Goal: Task Accomplishment & Management: Complete application form

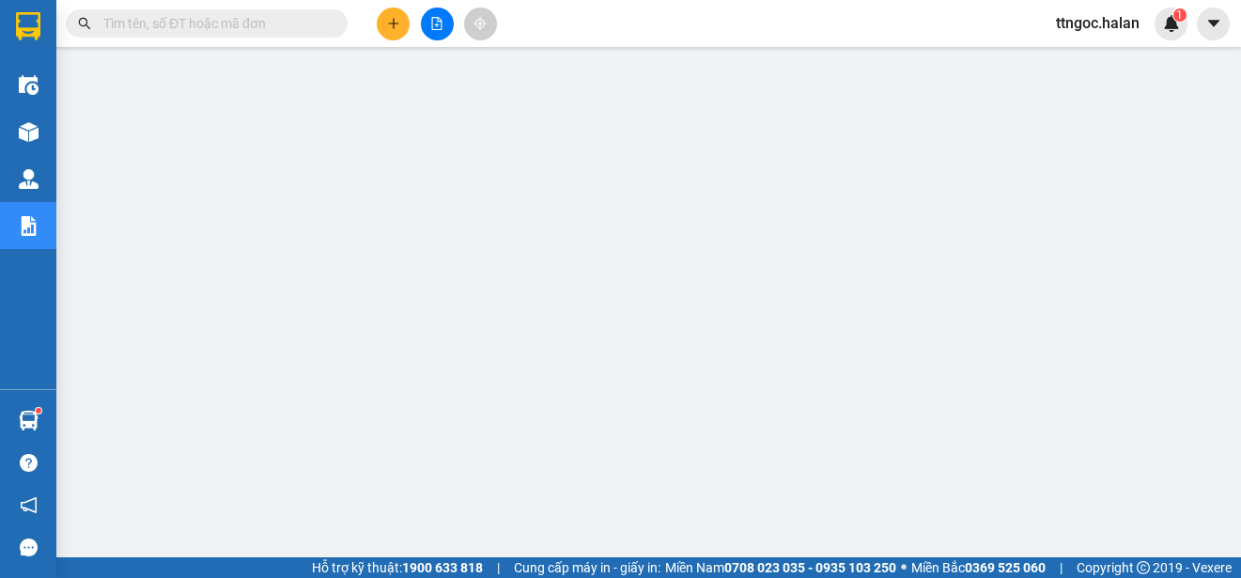
click at [186, 18] on input "text" at bounding box center [214, 23] width 222 height 21
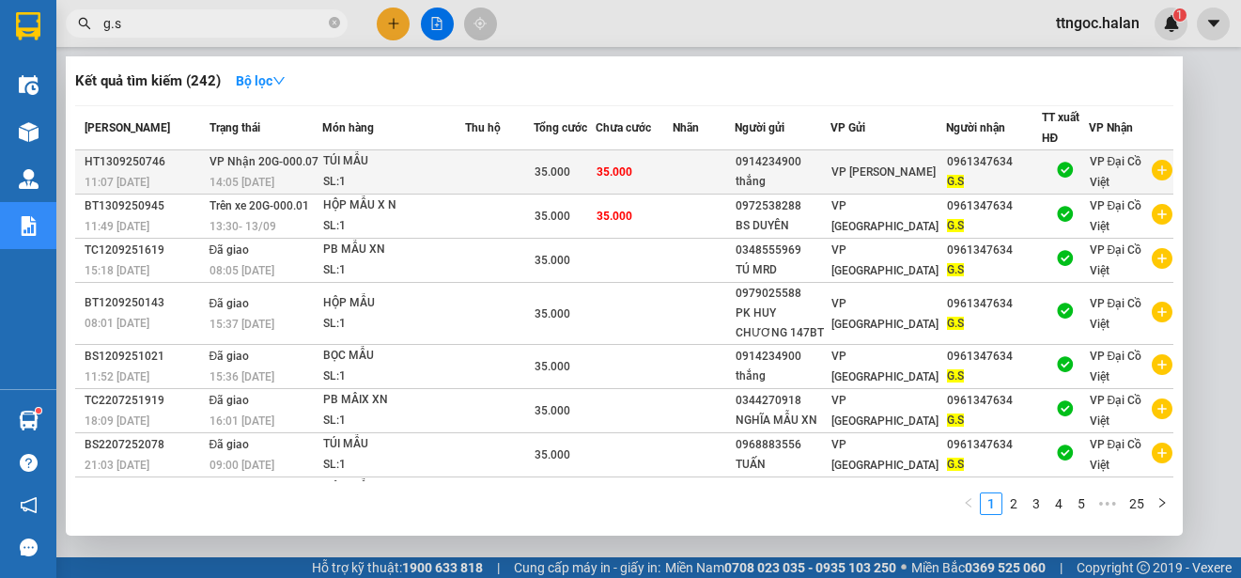
type input "g.s"
click at [230, 176] on span "14:05 [DATE]" at bounding box center [242, 182] width 65 height 13
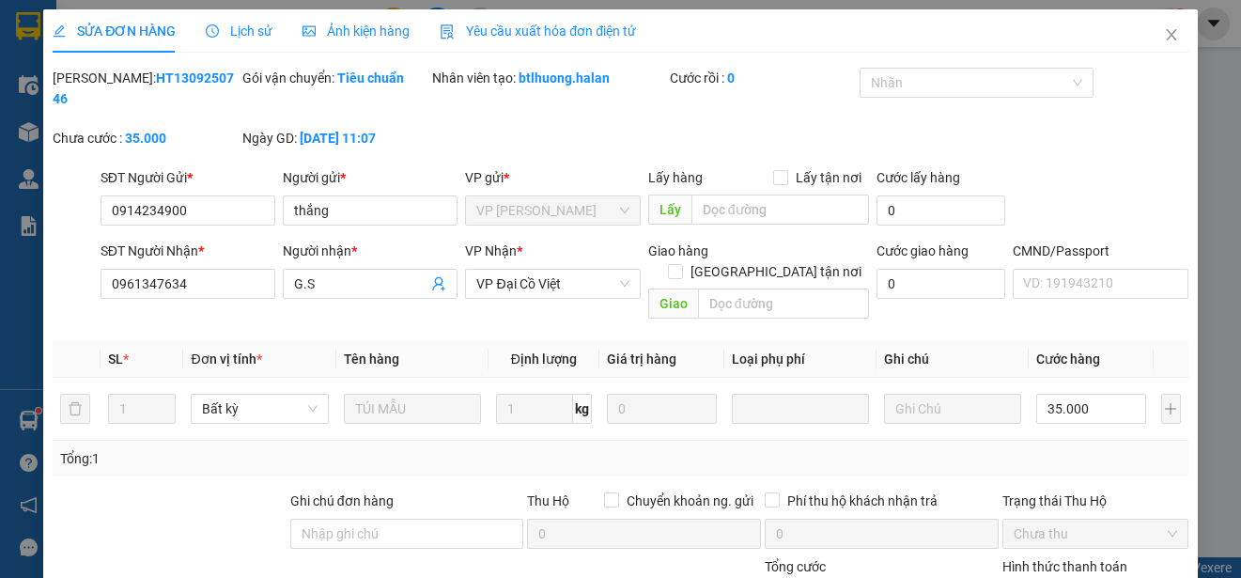
type input "0914234900"
type input "thắng"
type input "0961347634"
type input "G.S"
type input "35.000"
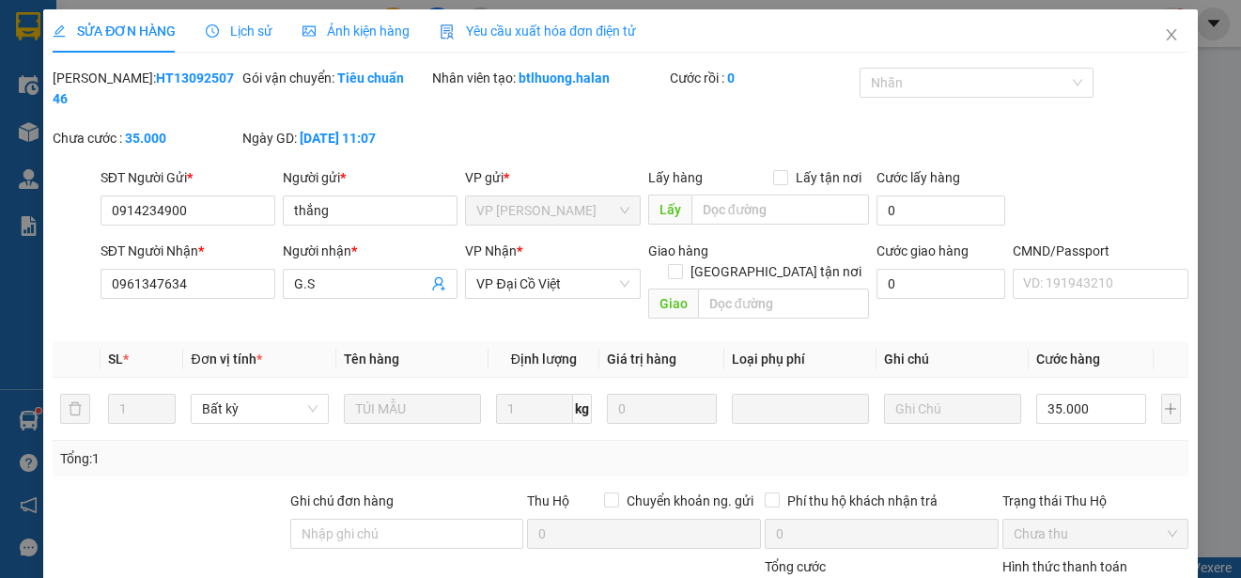
type input "35.000"
click at [516, 20] on div "Yêu cầu xuất hóa đơn điện tử" at bounding box center [538, 30] width 196 height 43
